Goal: Task Accomplishment & Management: Complete application form

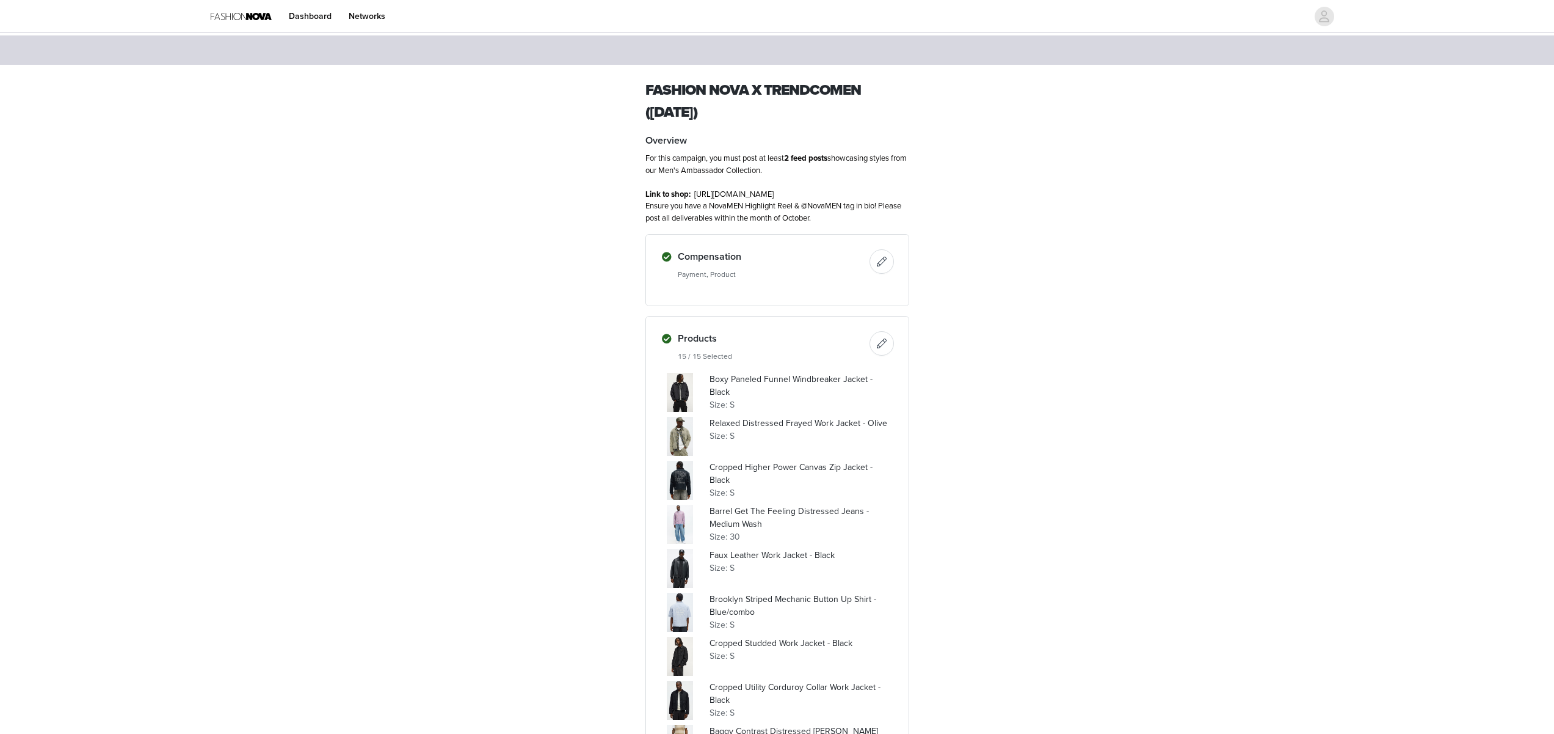
scroll to position [847, 0]
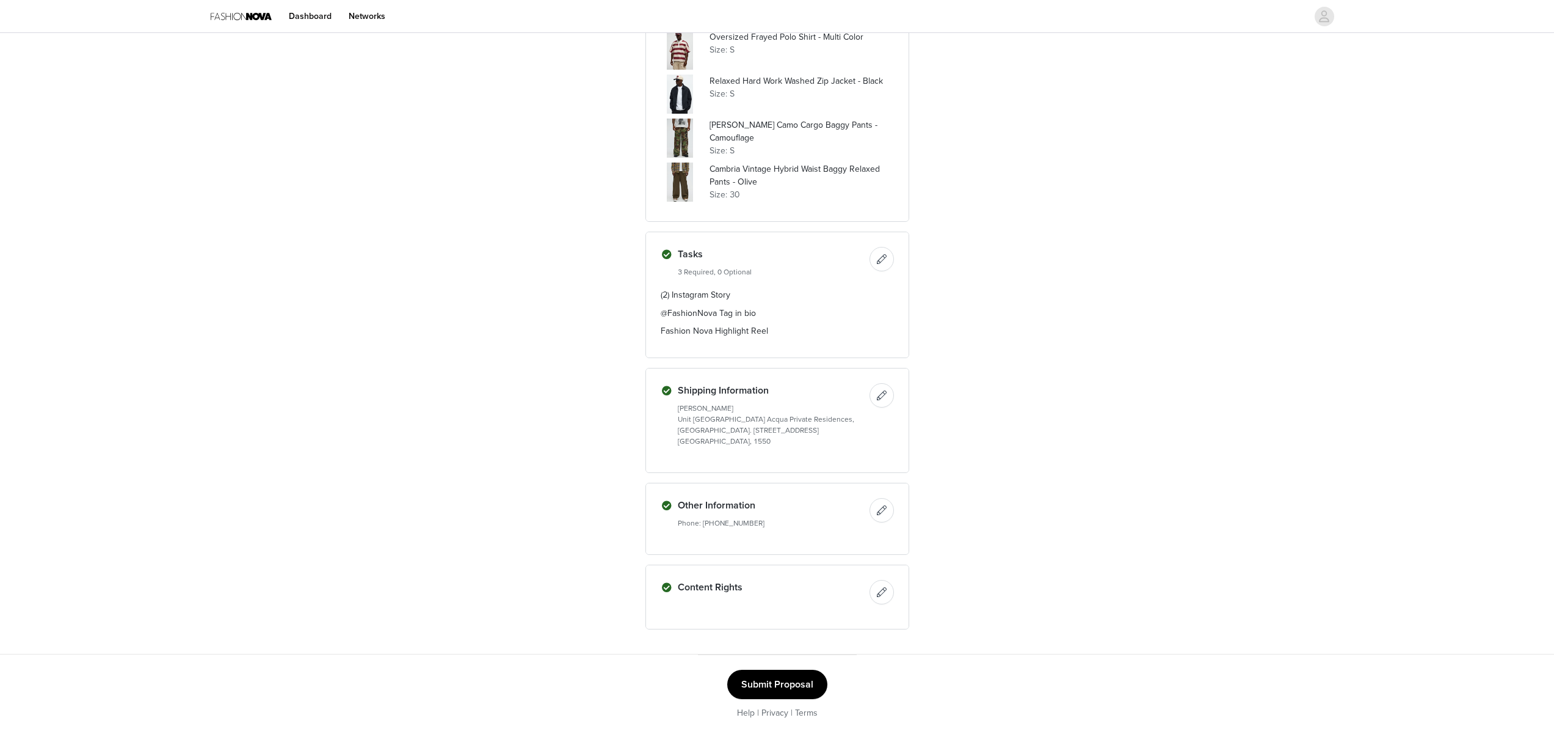
click at [783, 683] on button "Submit Proposal" at bounding box center [777, 683] width 100 height 29
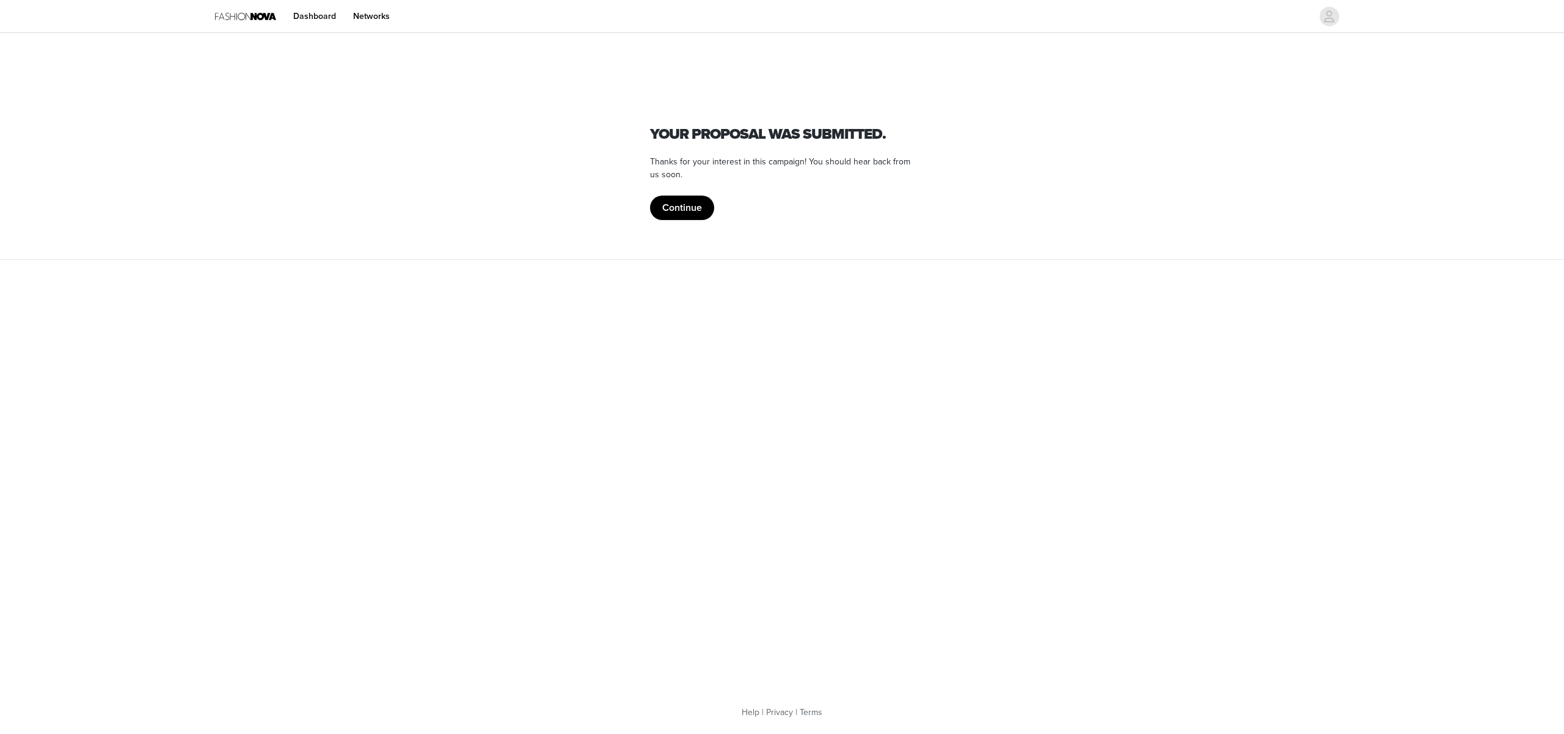
click at [690, 212] on button "Continue" at bounding box center [682, 207] width 64 height 24
